Goal: Book appointment/travel/reservation

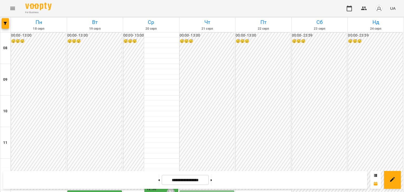
scroll to position [184, 0]
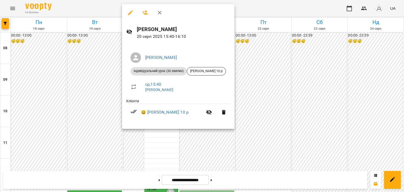
drag, startPoint x: 275, startPoint y: 96, endPoint x: 263, endPoint y: 95, distance: 11.6
click at [275, 96] on div at bounding box center [202, 96] width 404 height 192
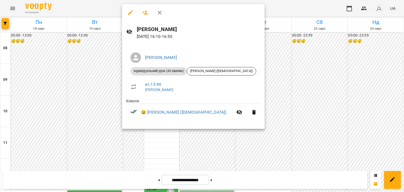
click at [262, 107] on div at bounding box center [202, 96] width 404 height 192
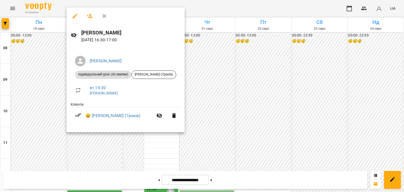
click at [95, 142] on div at bounding box center [202, 96] width 404 height 192
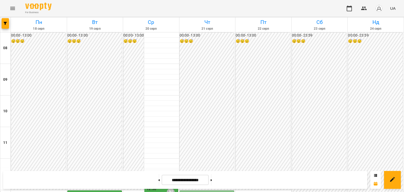
scroll to position [158, 0]
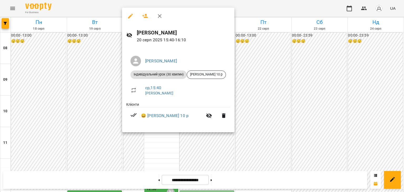
click at [244, 101] on div at bounding box center [202, 96] width 404 height 192
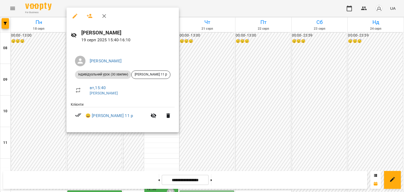
click at [279, 127] on div at bounding box center [202, 96] width 404 height 192
